Goal: Information Seeking & Learning: Check status

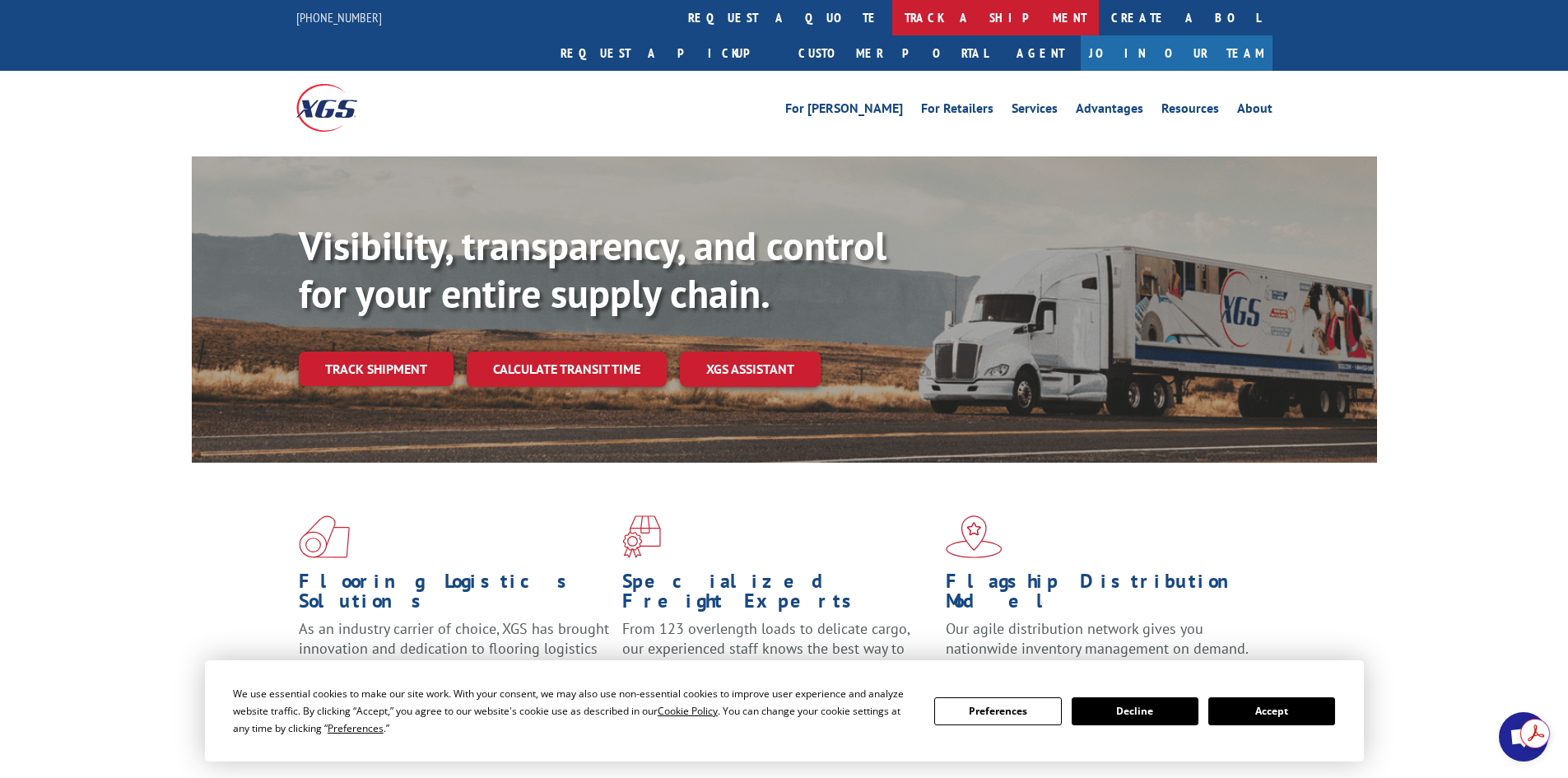
click at [892, 12] on link "track a shipment" at bounding box center [995, 18] width 207 height 36
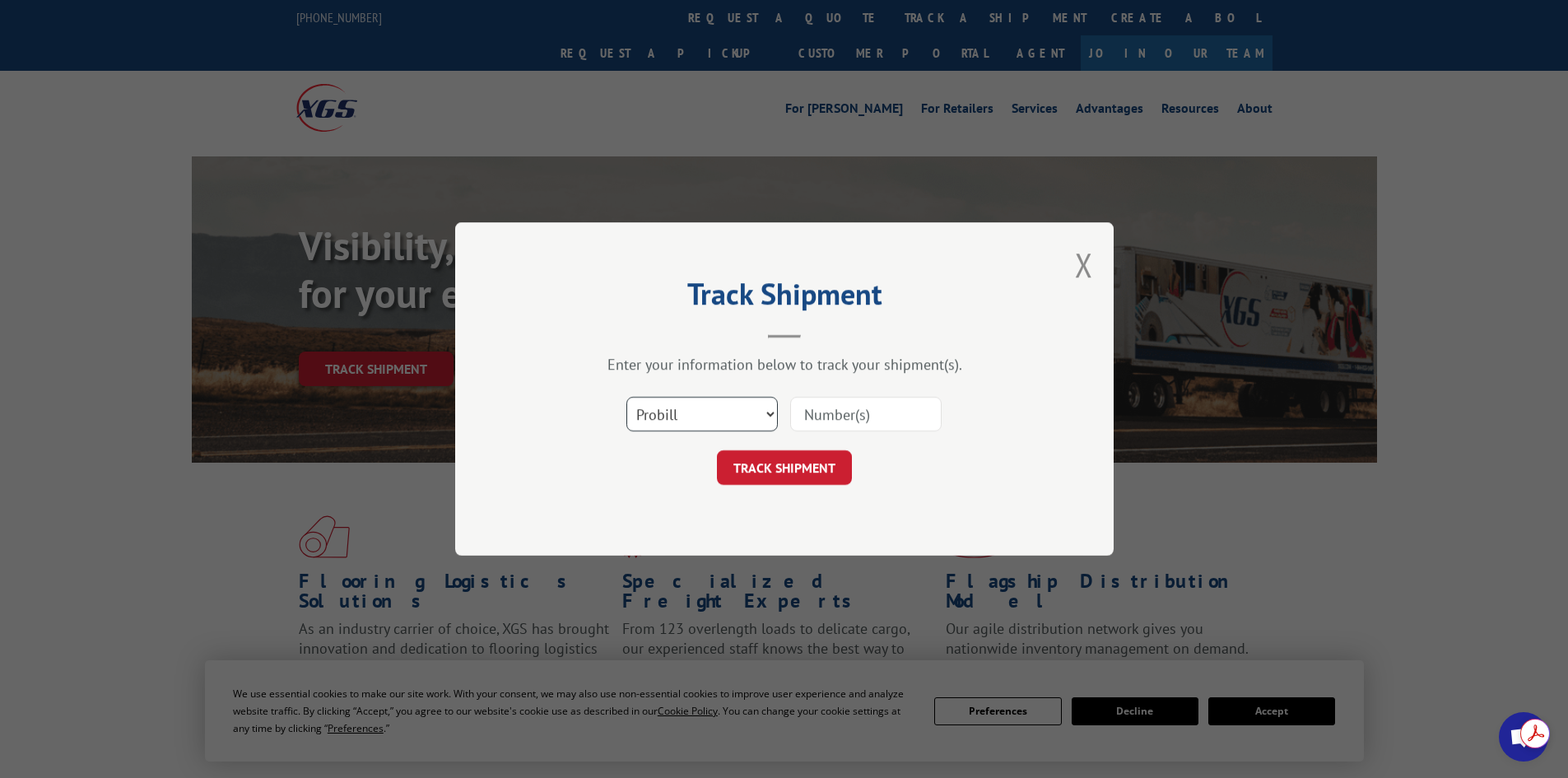
click at [687, 420] on select "Select category... Probill BOL PO" at bounding box center [701, 414] width 151 height 35
select select "po"
click at [626, 397] on select "Select category... Probill BOL PO" at bounding box center [701, 414] width 151 height 35
click at [841, 415] on input at bounding box center [866, 414] width 151 height 35
paste input "32508020"
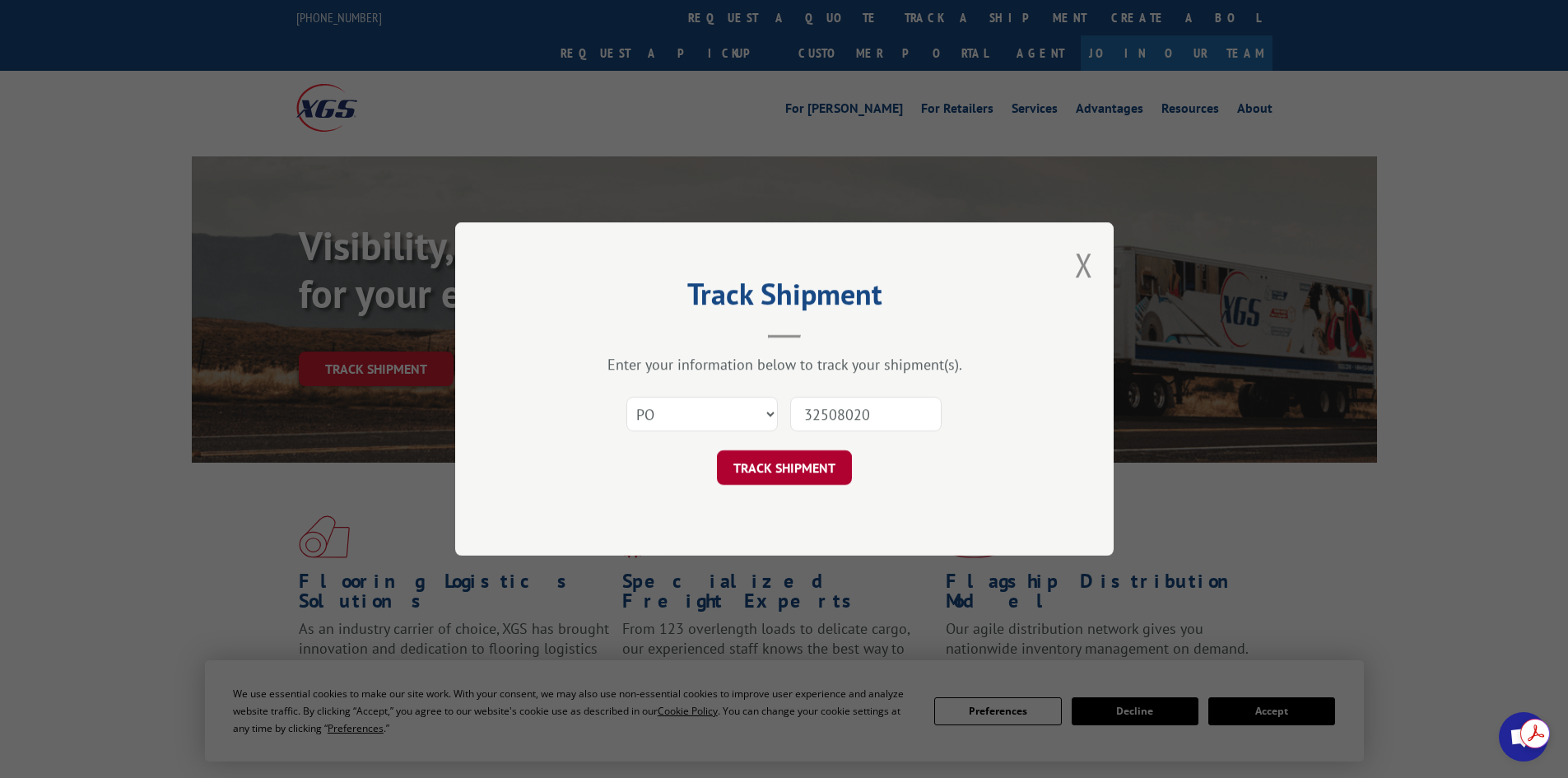
type input "32508020"
click at [784, 479] on button "TRACK SHIPMENT" at bounding box center [784, 467] width 135 height 35
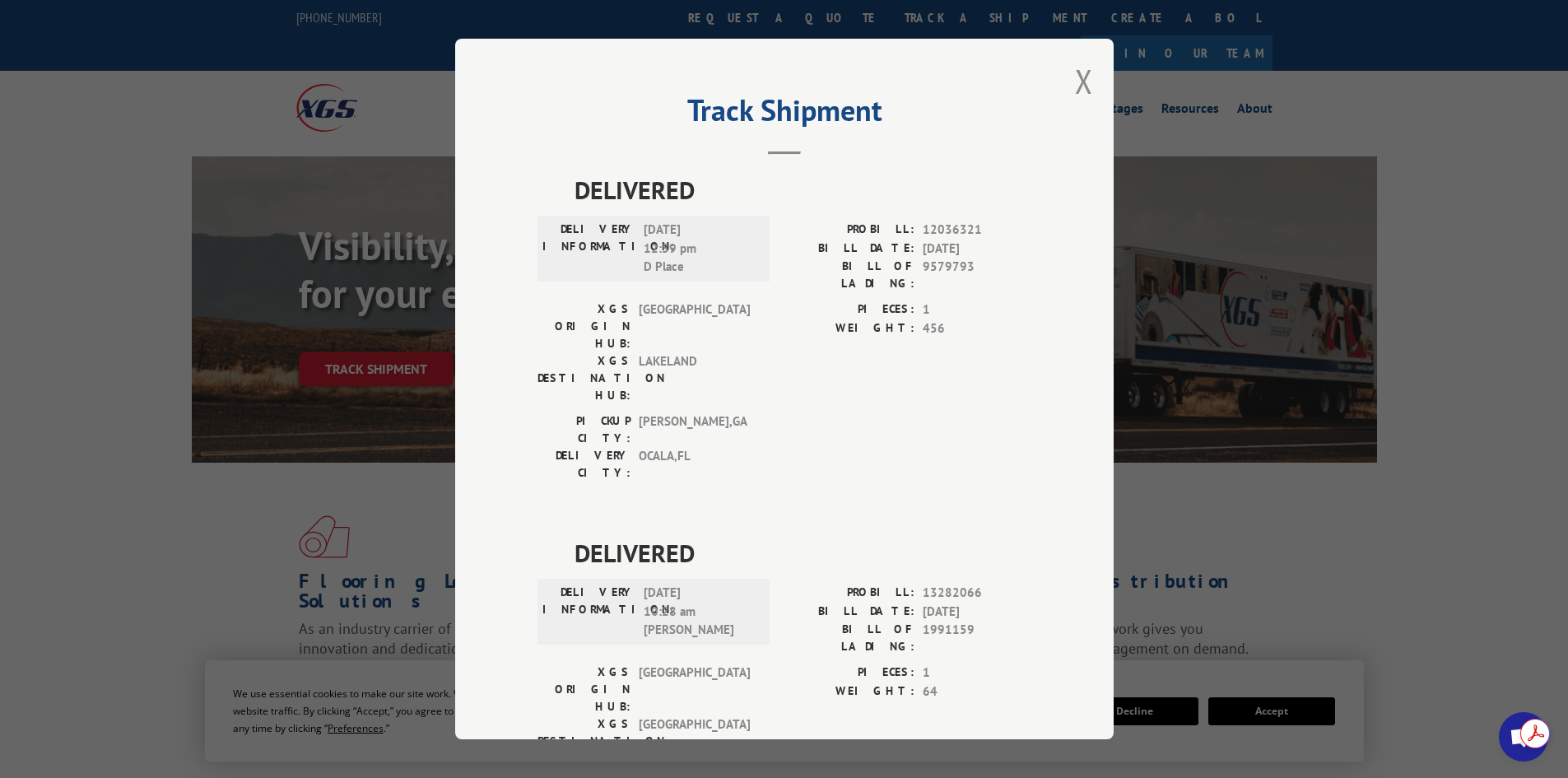
click at [1067, 94] on div "Track Shipment DELIVERED DELIVERY INFORMATION: [DATE] 12:59 pm D Place PROBILL:…" at bounding box center [784, 389] width 659 height 701
click at [1077, 84] on button "Close modal" at bounding box center [1084, 81] width 18 height 44
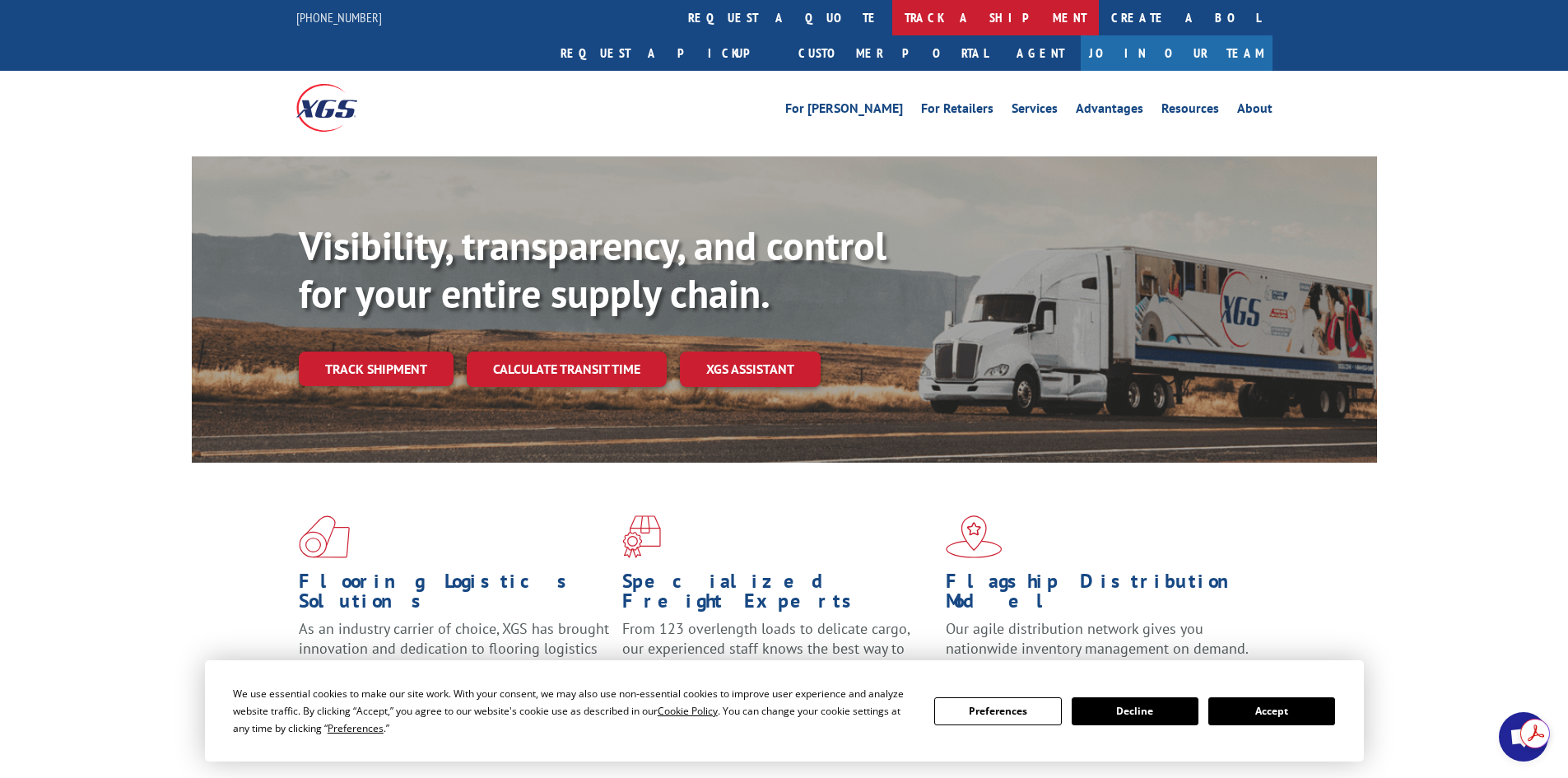
click at [892, 15] on link "track a shipment" at bounding box center [995, 18] width 207 height 36
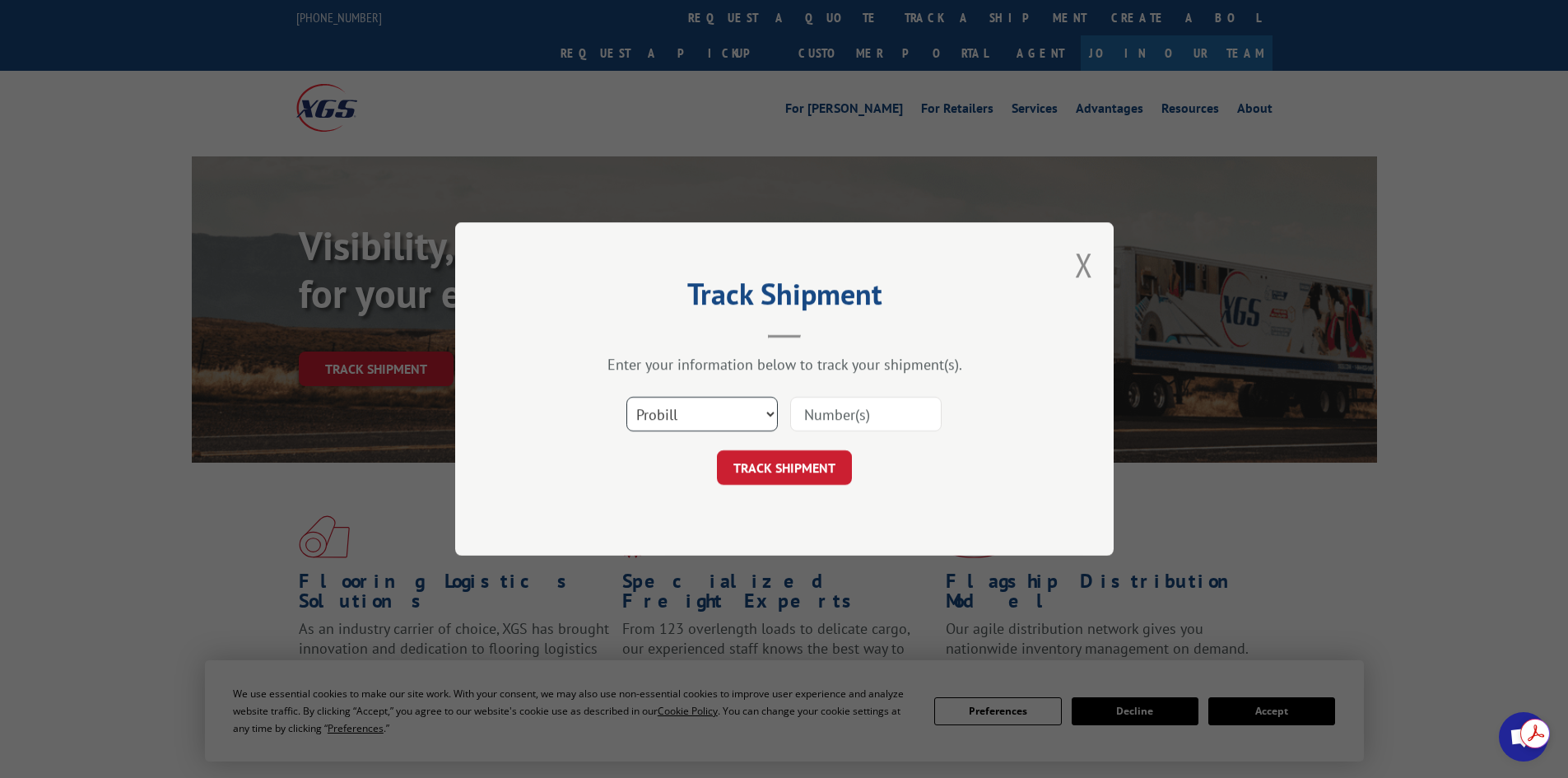
click at [702, 410] on select "Select category... Probill BOL PO" at bounding box center [701, 414] width 151 height 35
select select "po"
click at [626, 397] on select "Select category... Probill BOL PO" at bounding box center [701, 414] width 151 height 35
click at [820, 415] on input at bounding box center [866, 414] width 151 height 35
paste input "39520966"
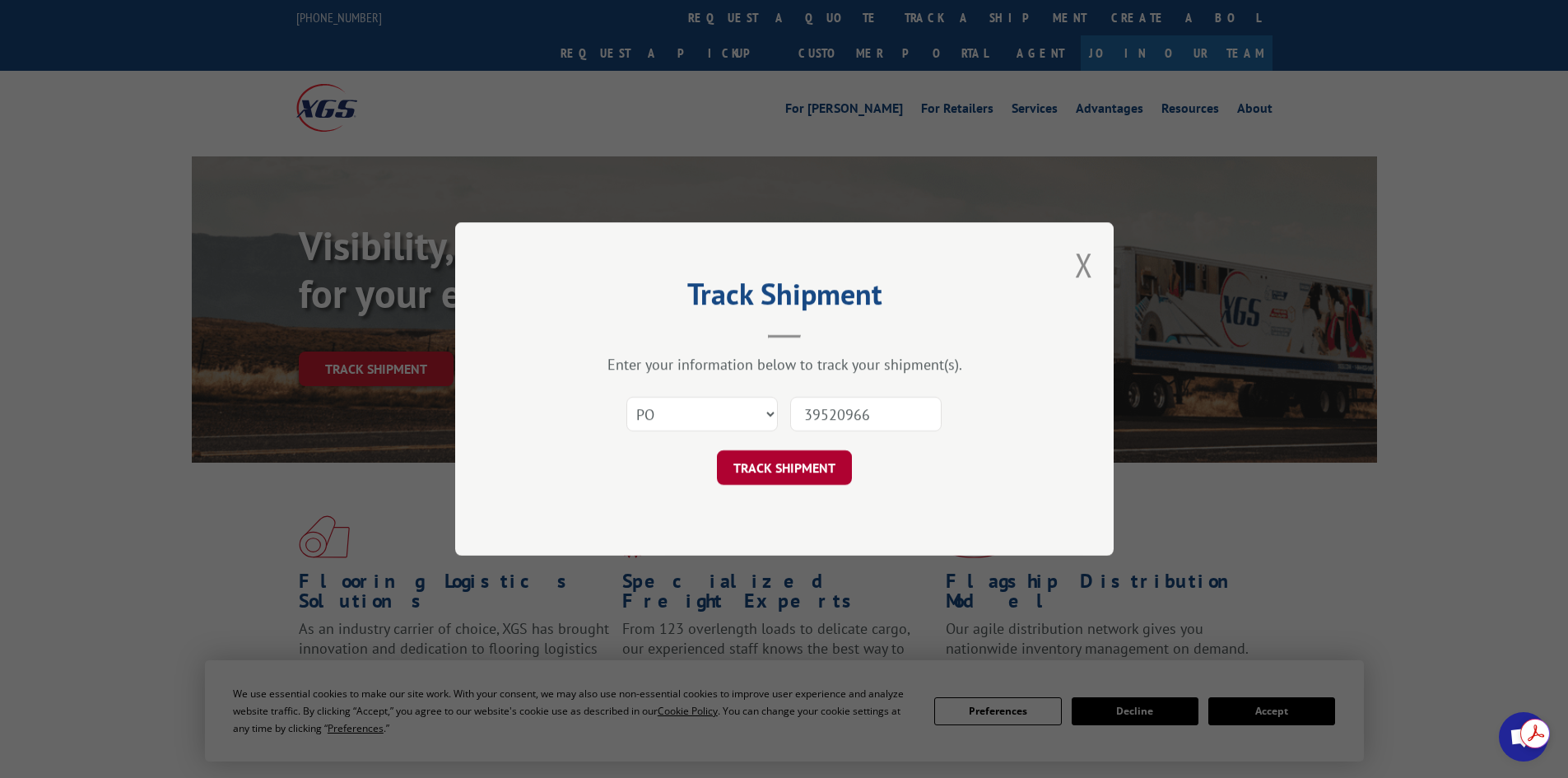
type input "39520966"
click at [804, 475] on button "TRACK SHIPMENT" at bounding box center [784, 467] width 135 height 35
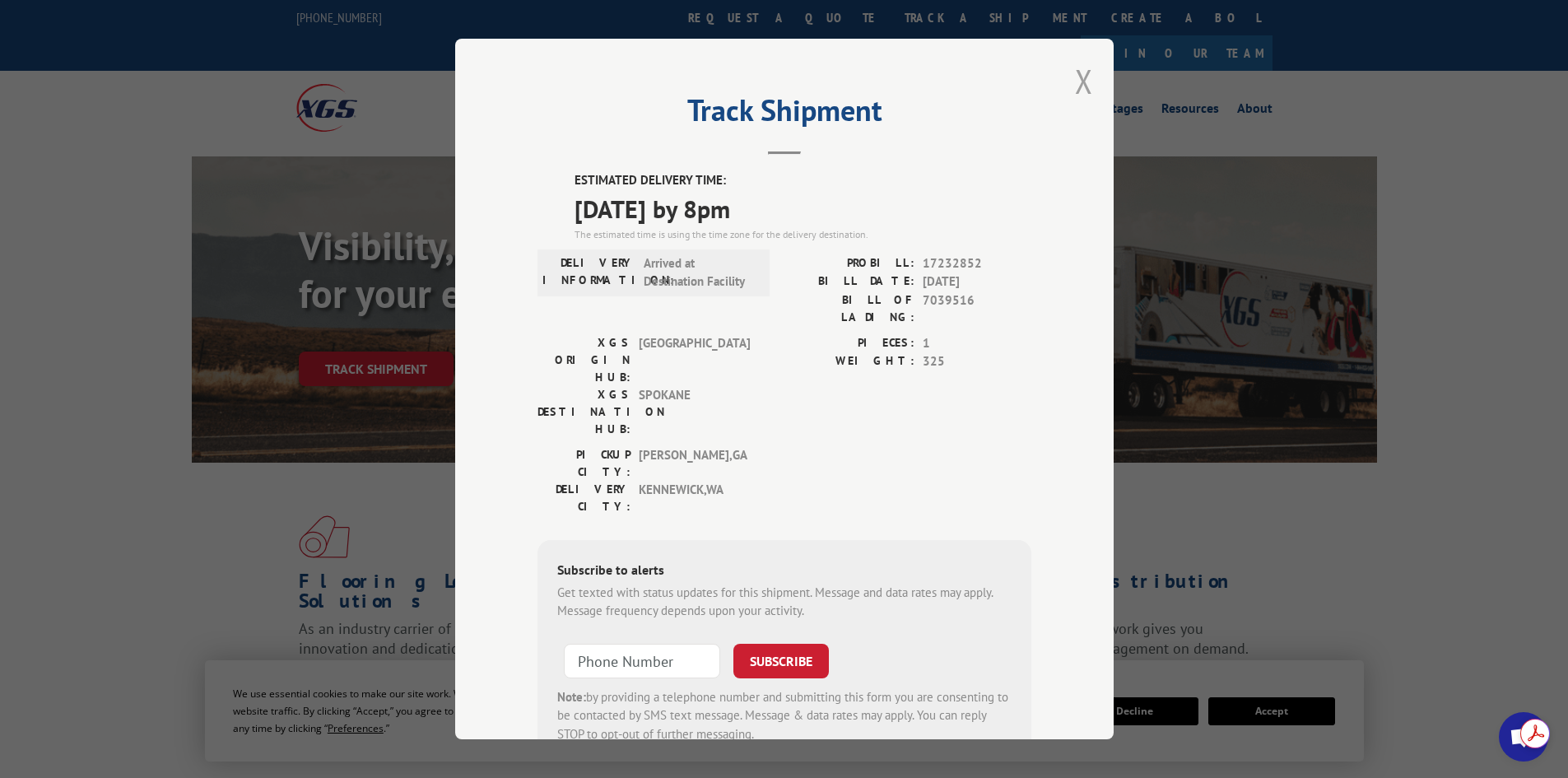
click at [1081, 81] on button "Close modal" at bounding box center [1084, 81] width 18 height 44
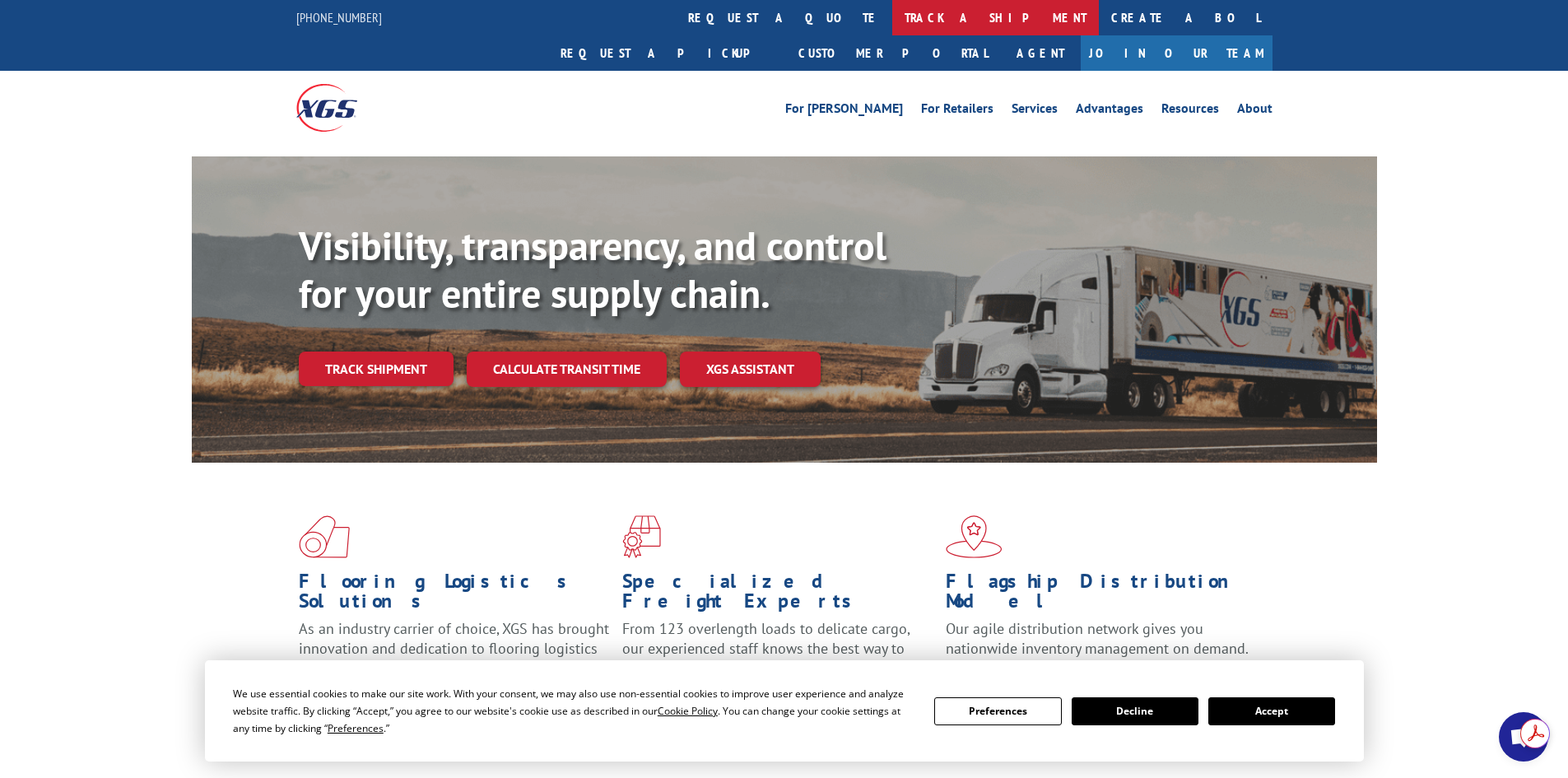
click at [892, 14] on link "track a shipment" at bounding box center [995, 18] width 207 height 36
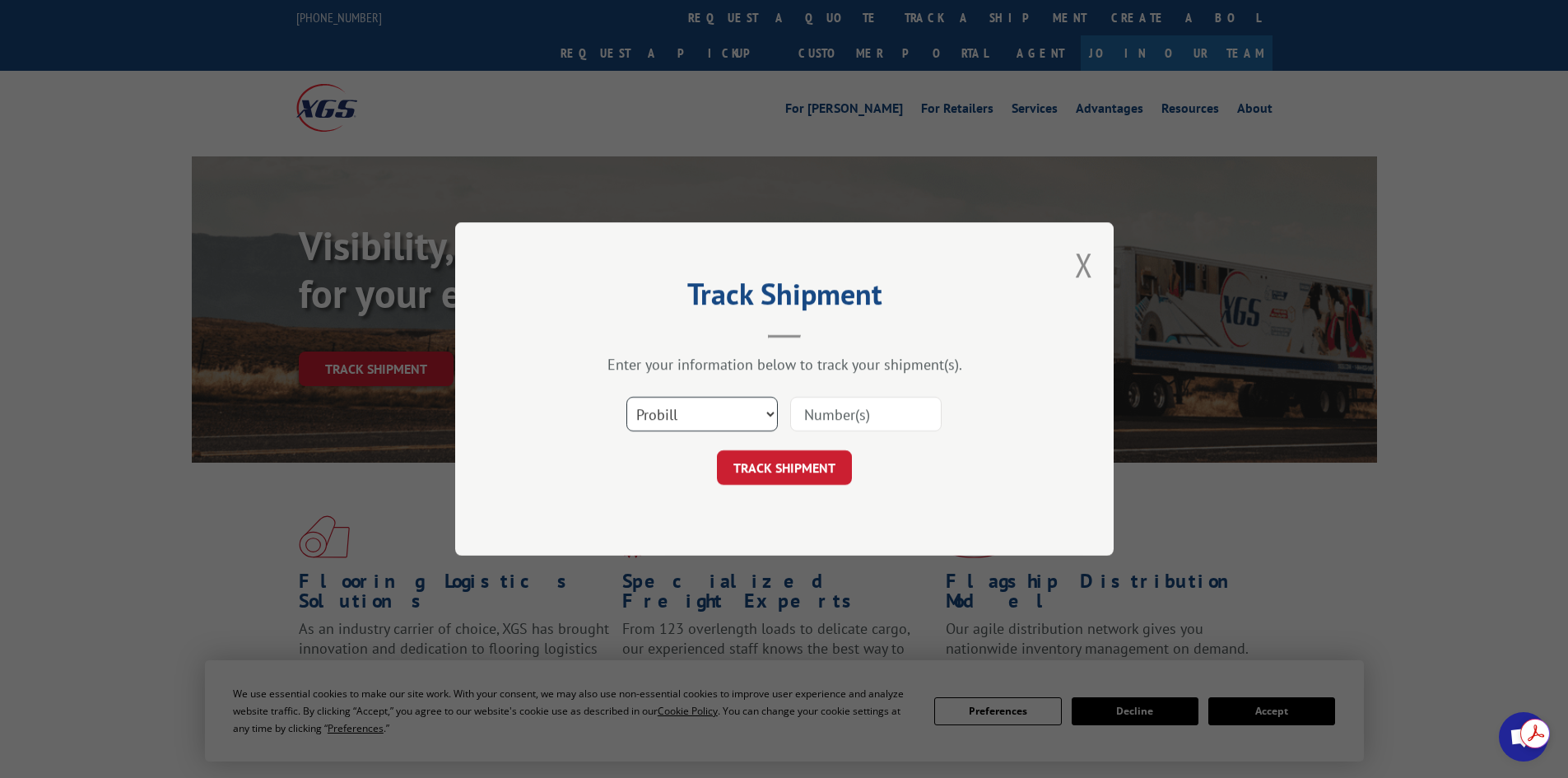
click at [752, 419] on select "Select category... Probill BOL PO" at bounding box center [701, 414] width 151 height 35
select select "po"
click at [626, 397] on select "Select category... Probill BOL PO" at bounding box center [701, 414] width 151 height 35
click at [835, 410] on input at bounding box center [866, 414] width 151 height 35
paste input "39520966"
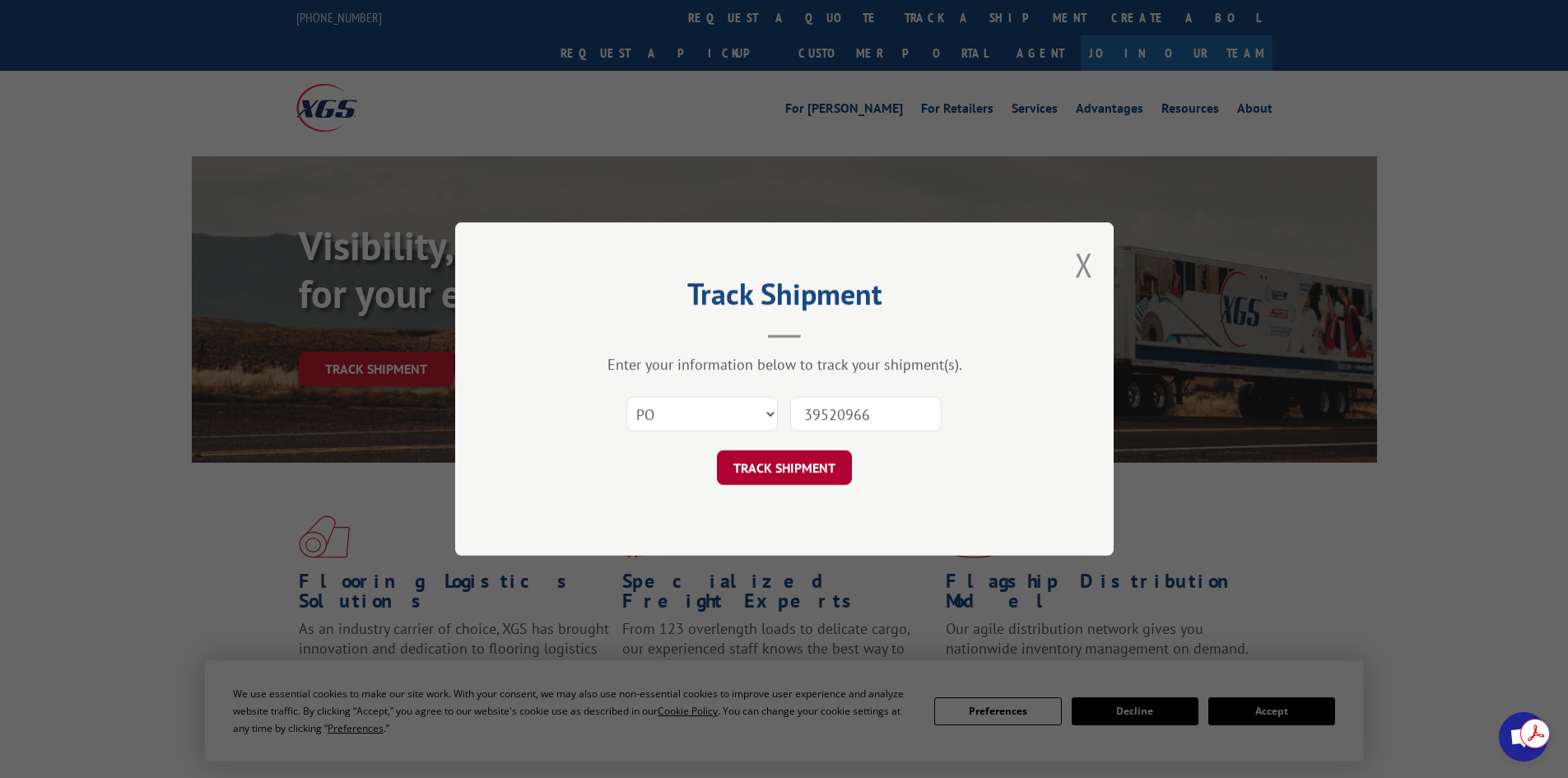
type input "39520966"
click at [800, 476] on button "TRACK SHIPMENT" at bounding box center [784, 467] width 135 height 35
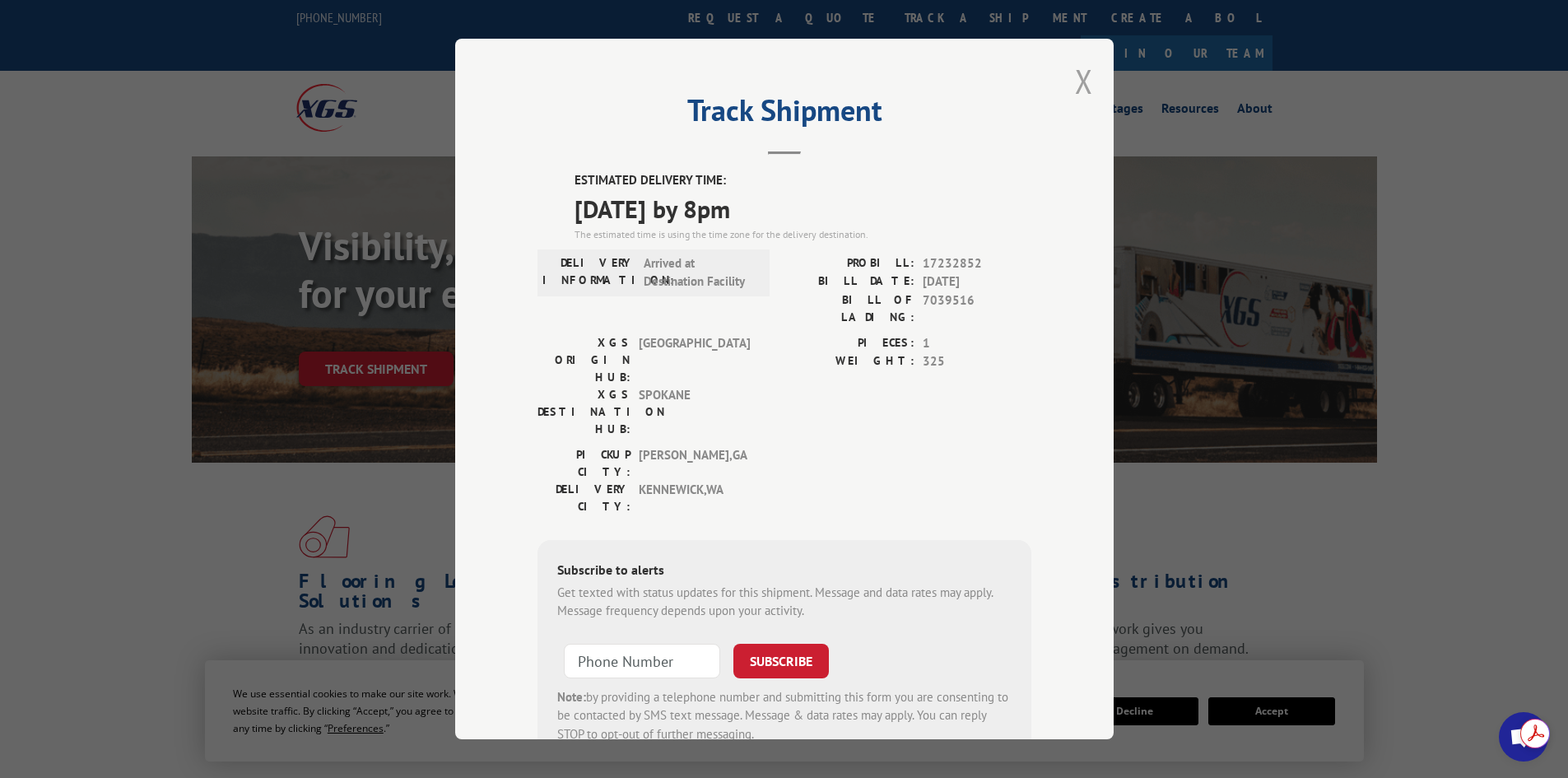
click at [1075, 81] on button "Close modal" at bounding box center [1084, 81] width 18 height 44
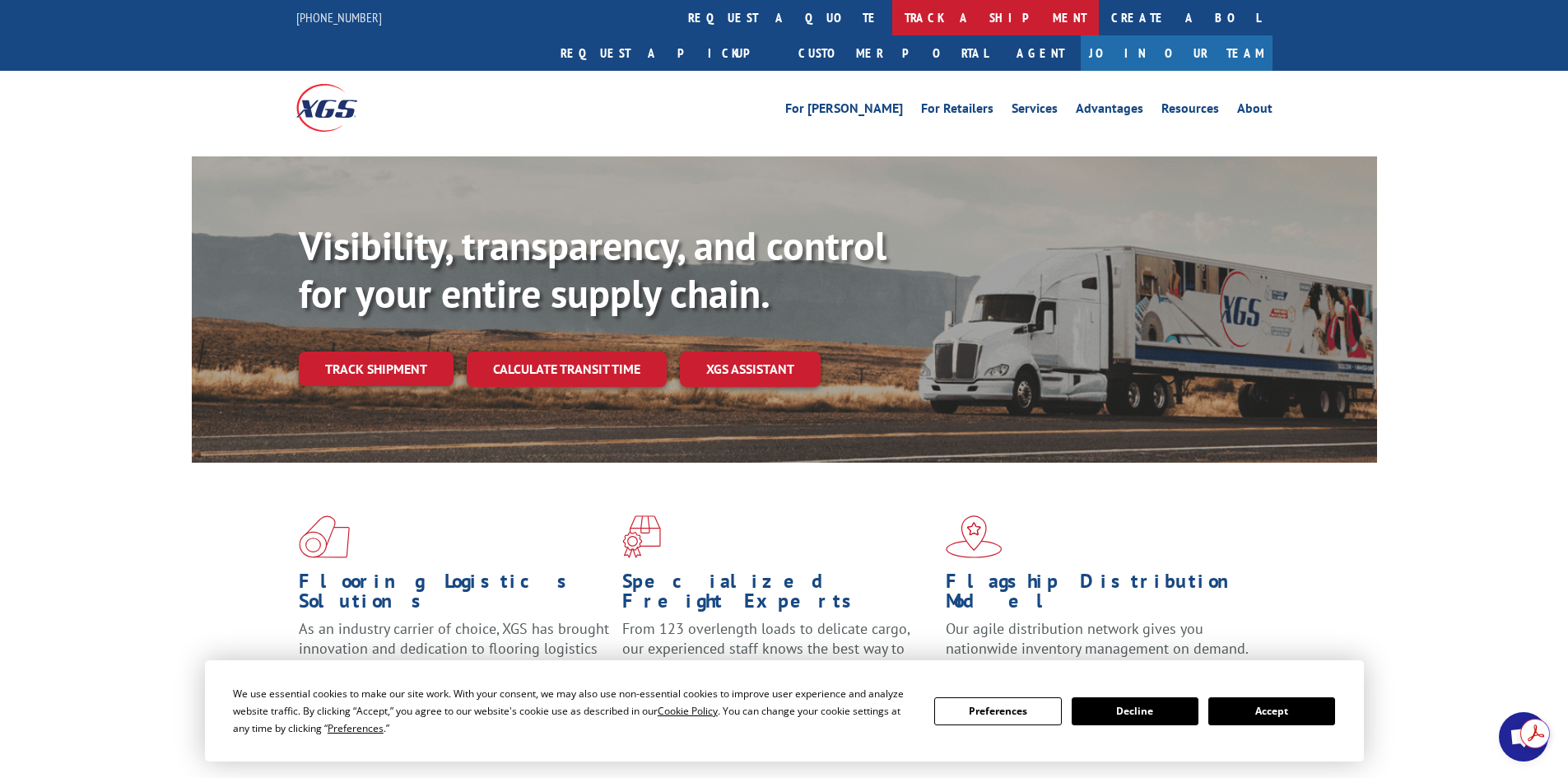
click at [892, 27] on link "track a shipment" at bounding box center [995, 18] width 207 height 36
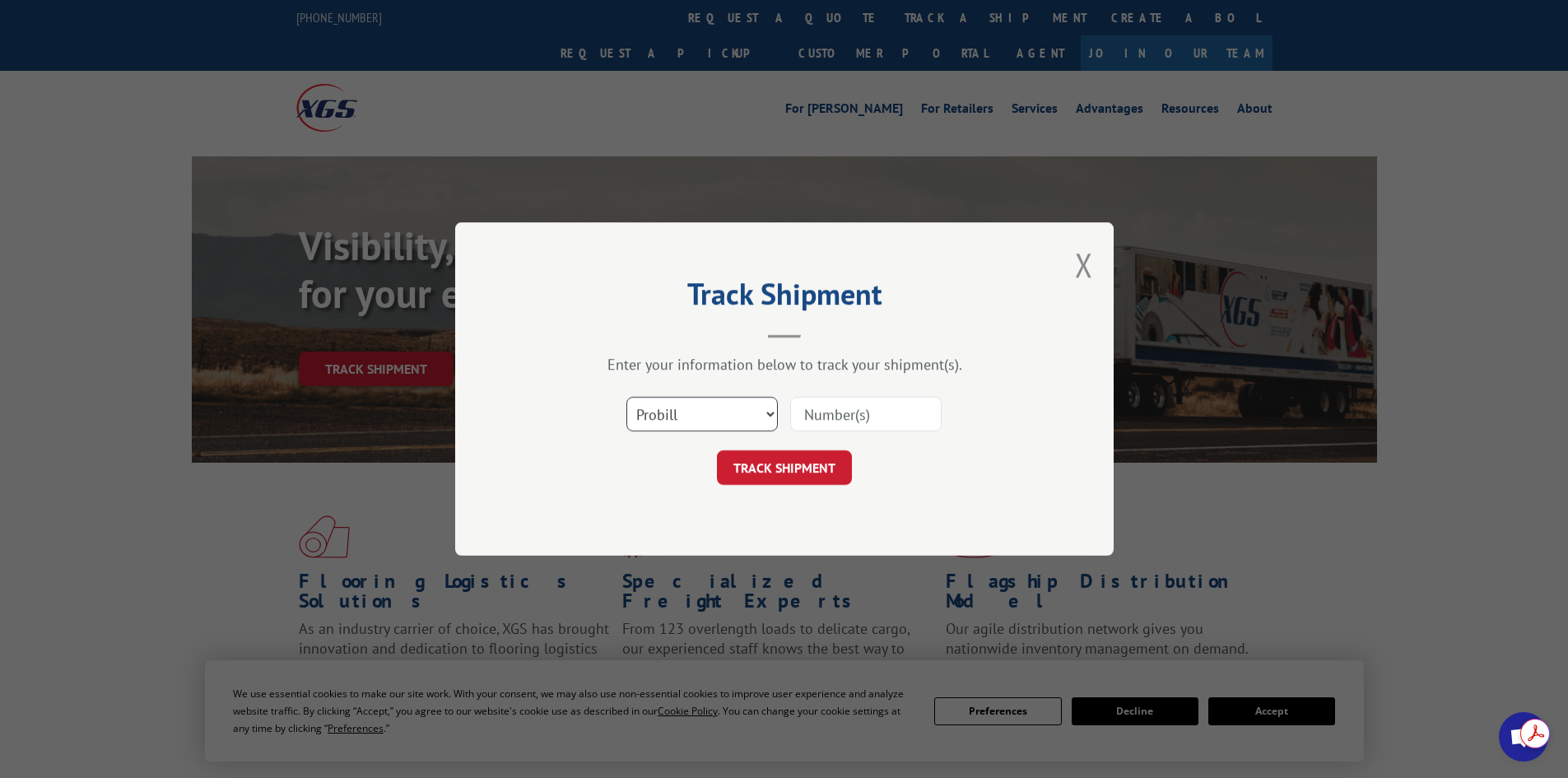
click at [690, 424] on select "Select category... Probill BOL PO" at bounding box center [701, 414] width 151 height 35
select select "po"
click at [626, 397] on select "Select category... Probill BOL PO" at bounding box center [701, 414] width 151 height 35
click at [836, 405] on input at bounding box center [866, 414] width 151 height 35
paste input "39520966"
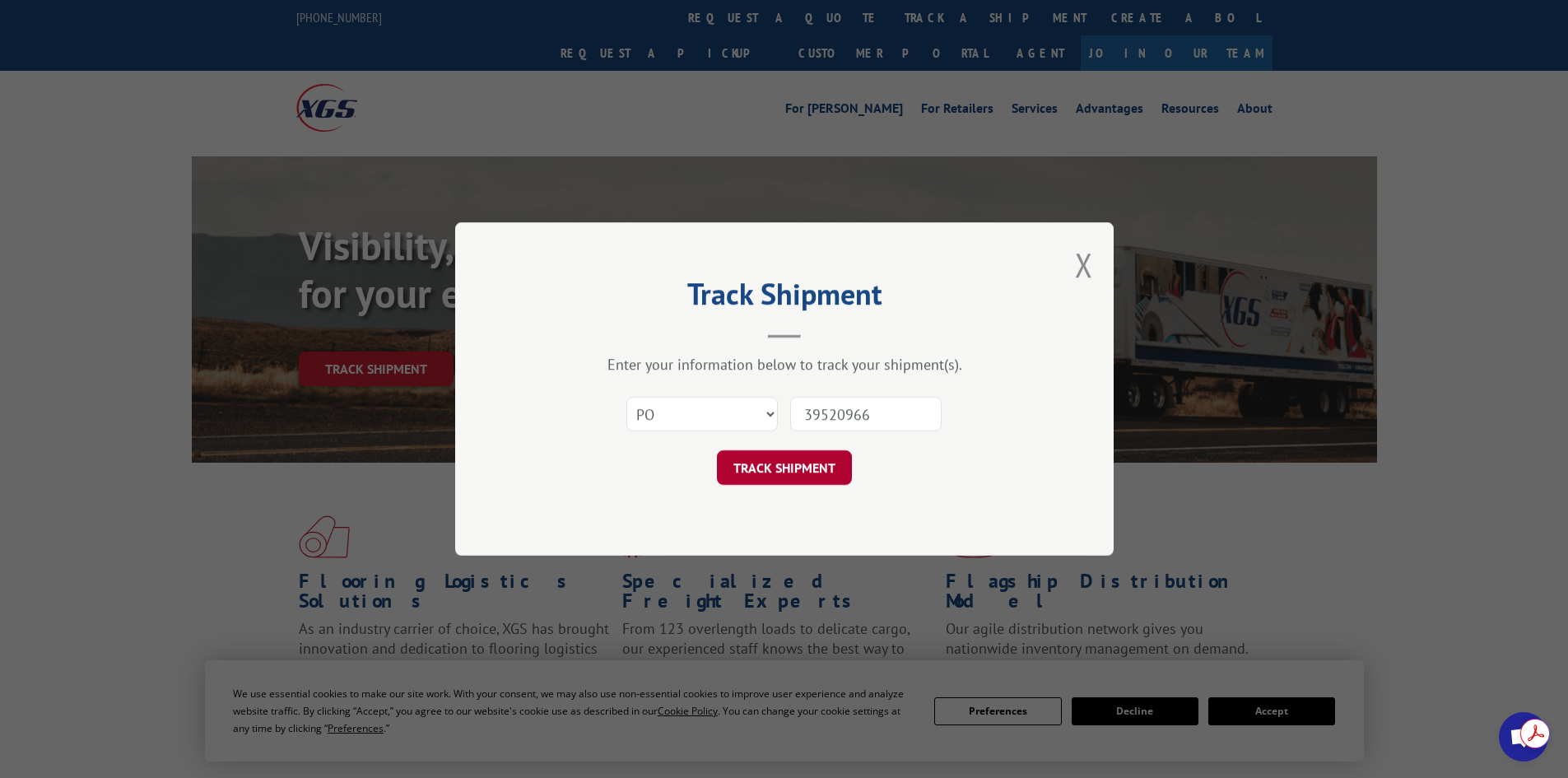
type input "39520966"
click at [785, 479] on button "TRACK SHIPMENT" at bounding box center [784, 467] width 135 height 35
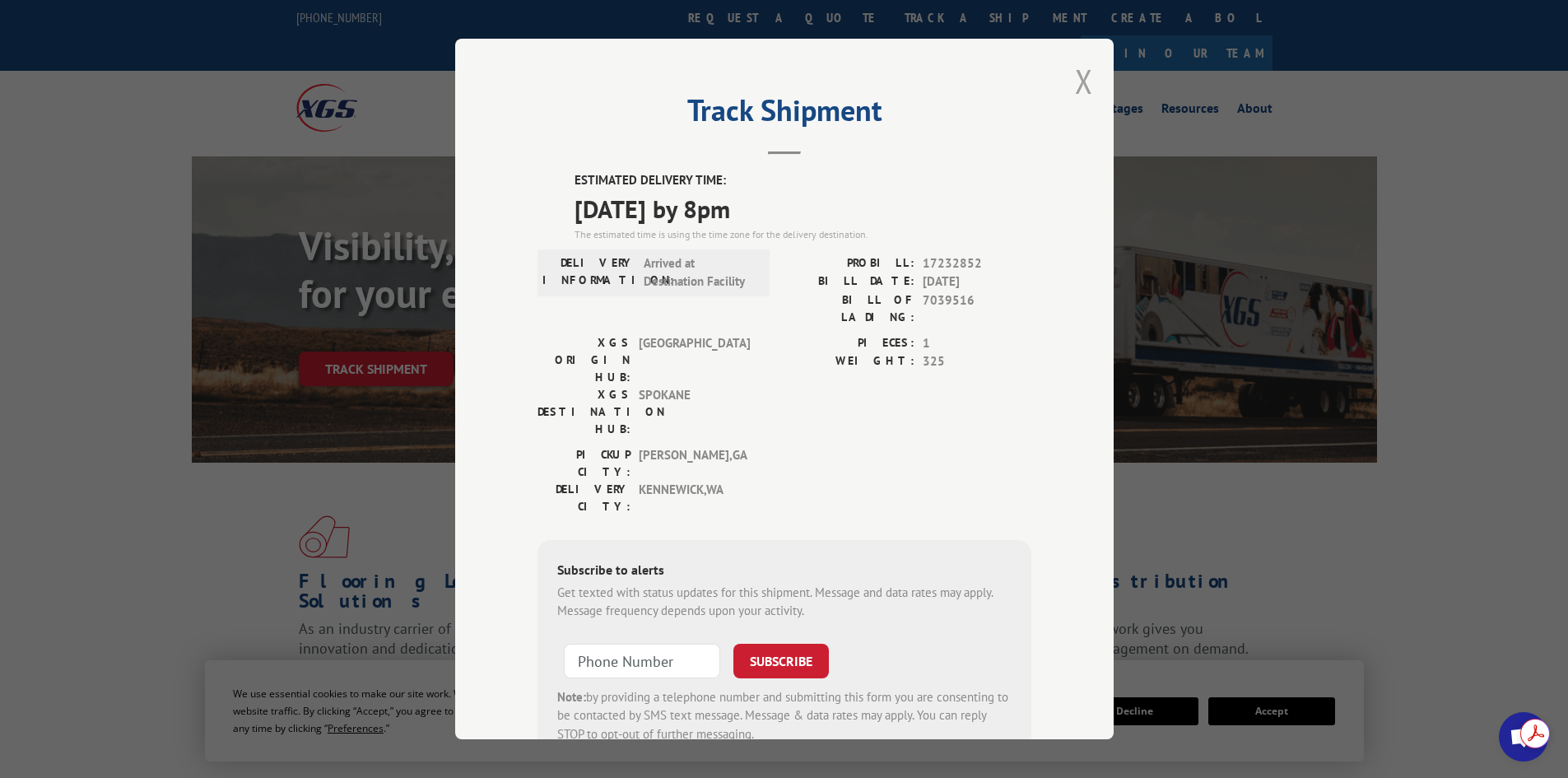
click at [1078, 83] on button "Close modal" at bounding box center [1084, 81] width 18 height 44
